Goal: Use online tool/utility: Utilize a website feature to perform a specific function

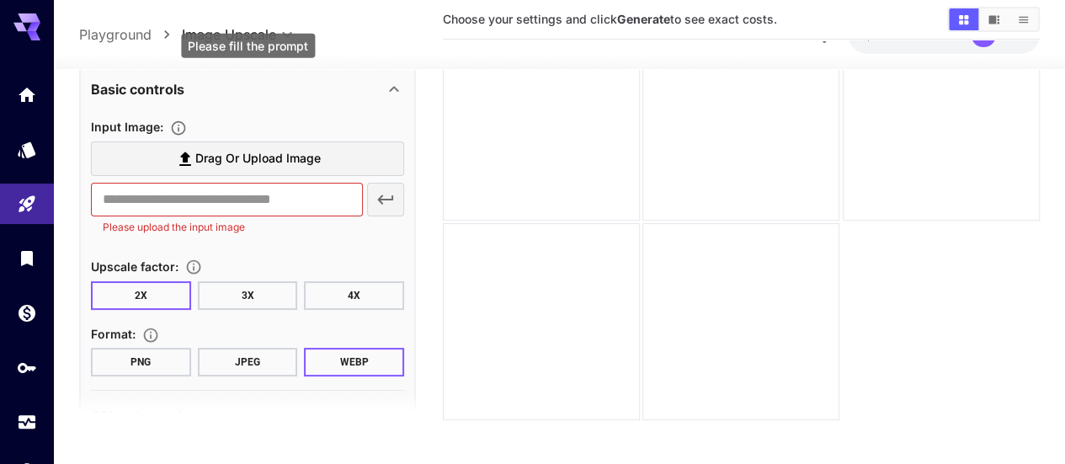
scroll to position [112, 0]
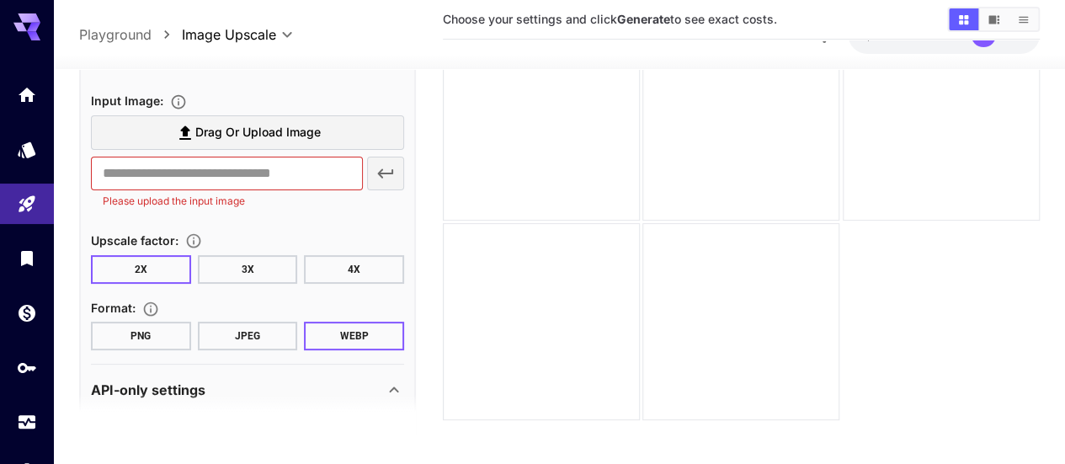
click at [260, 268] on button "3X" at bounding box center [248, 269] width 100 height 29
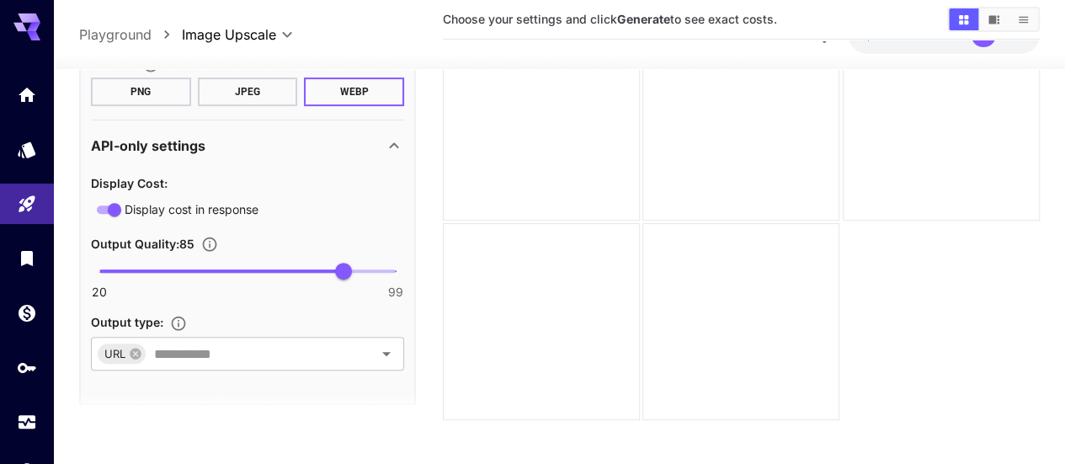
scroll to position [367, 0]
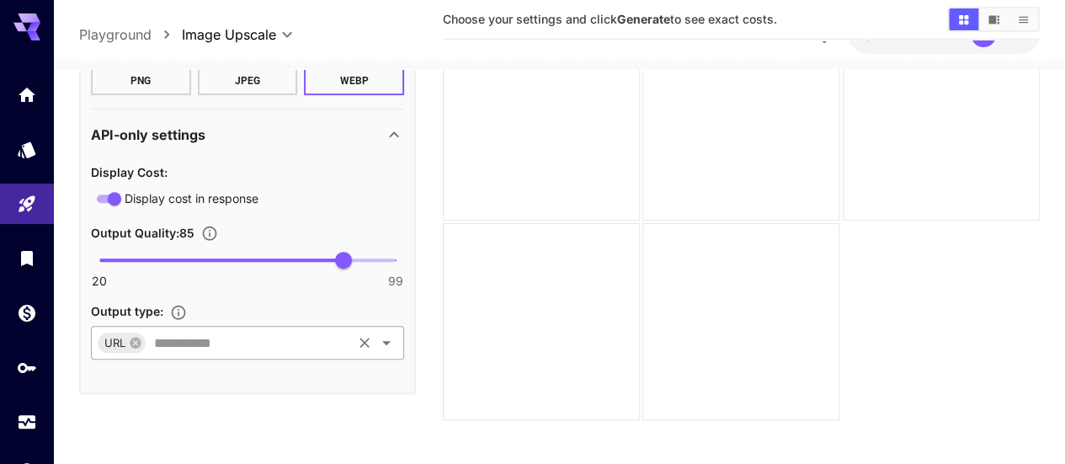
click at [263, 336] on input "text" at bounding box center [248, 343] width 202 height 24
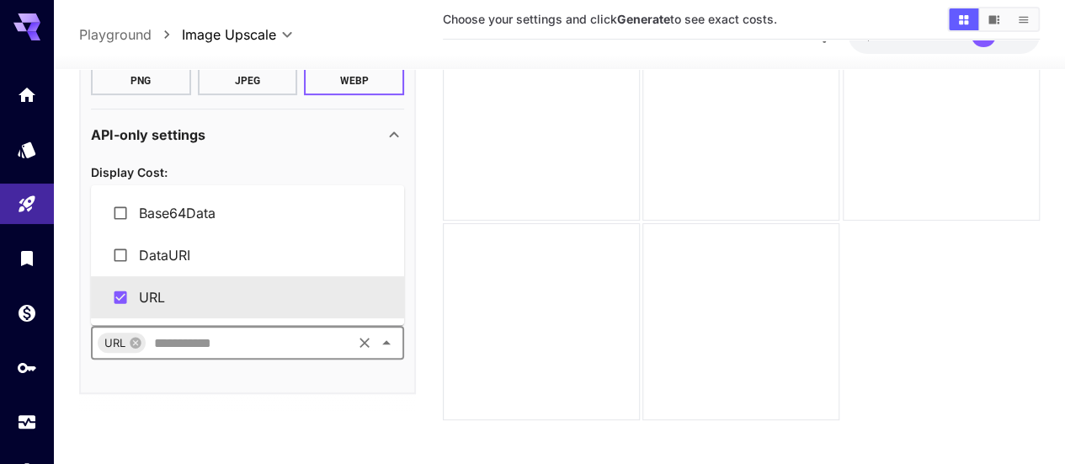
click at [206, 306] on li "URL" at bounding box center [247, 297] width 313 height 42
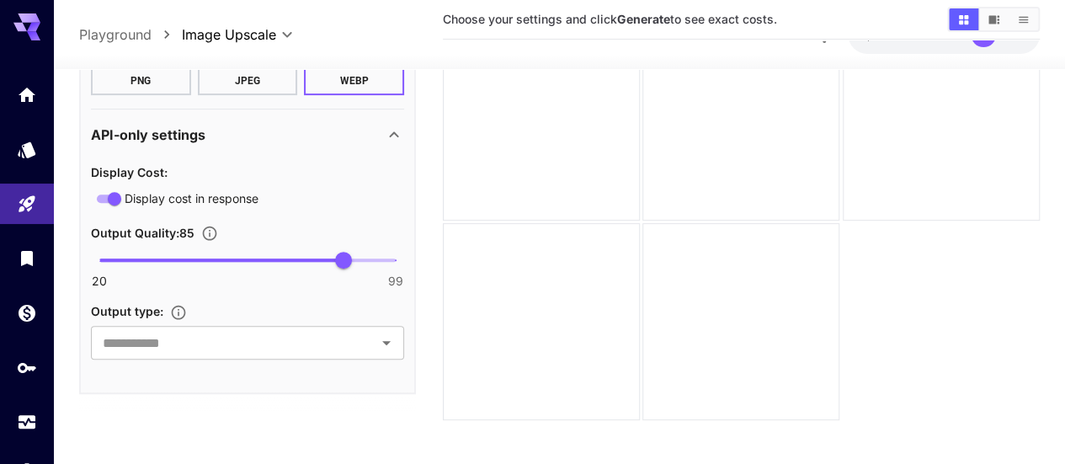
click at [181, 311] on icon "Specifies how the image is returned based on your use case: base64Data for embe…" at bounding box center [179, 312] width 14 height 14
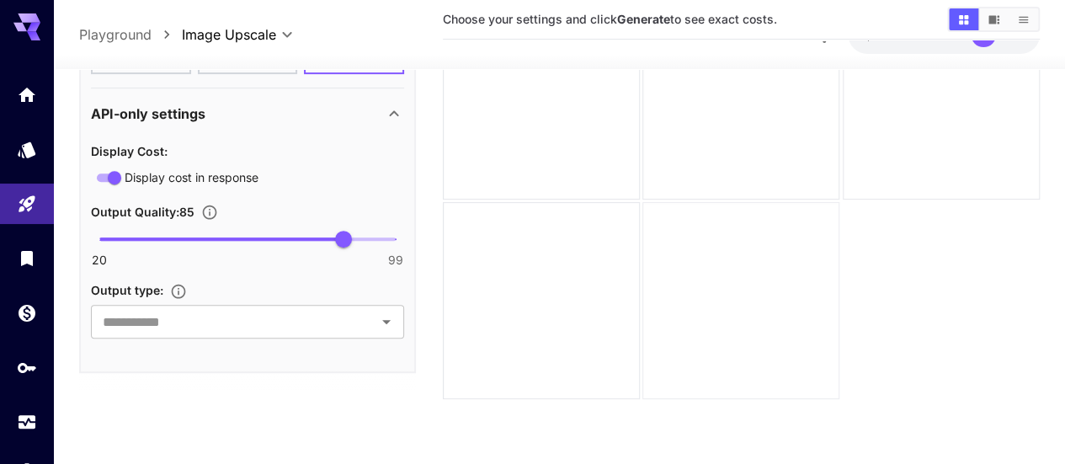
scroll to position [0, 0]
